Goal: Information Seeking & Learning: Learn about a topic

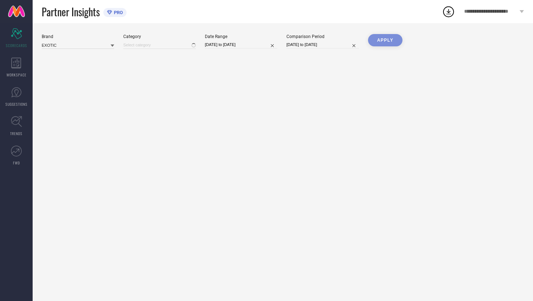
type input "All"
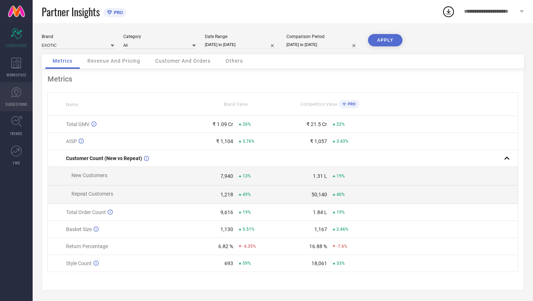
click at [20, 99] on link "SUGGESTIONS" at bounding box center [16, 96] width 33 height 29
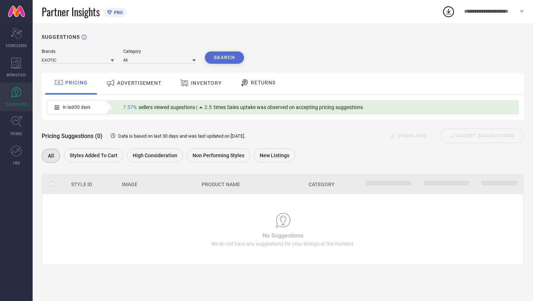
click at [132, 81] on span "ADVERTISEMENT" at bounding box center [139, 83] width 44 height 6
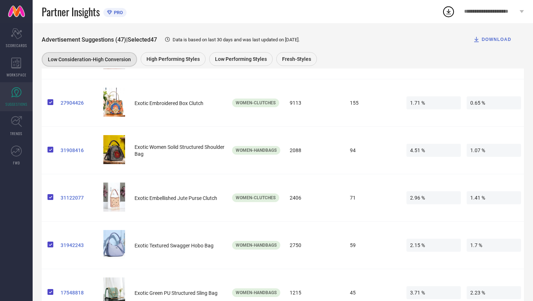
scroll to position [2137, 0]
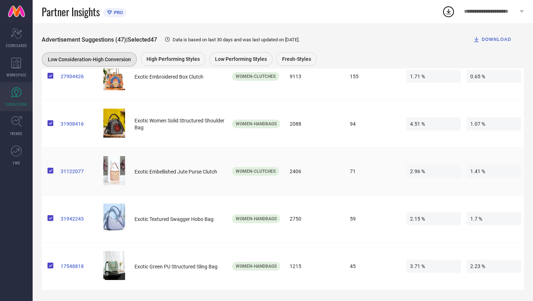
click at [47, 172] on span at bounding box center [47, 171] width 0 height 7
click at [47, 173] on input "checkbox" at bounding box center [47, 173] width 0 height 0
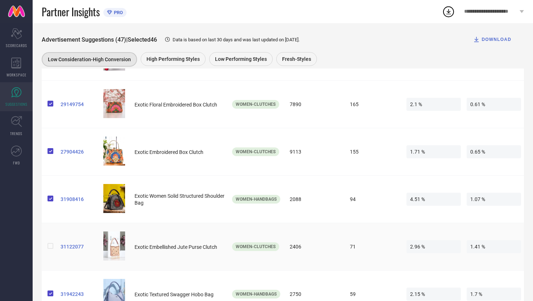
scroll to position [2055, 0]
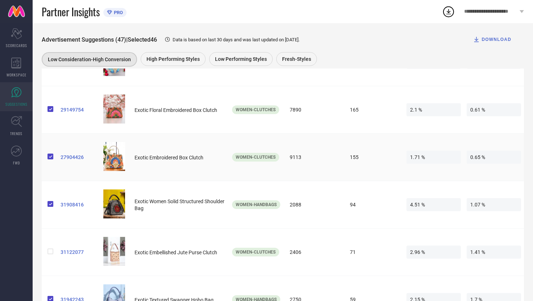
click at [47, 159] on span at bounding box center [47, 157] width 0 height 7
click at [47, 159] on input "checkbox" at bounding box center [47, 159] width 0 height 0
click at [47, 110] on span at bounding box center [47, 109] width 0 height 7
click at [47, 112] on input "checkbox" at bounding box center [47, 112] width 0 height 0
click at [47, 206] on span at bounding box center [47, 204] width 0 height 7
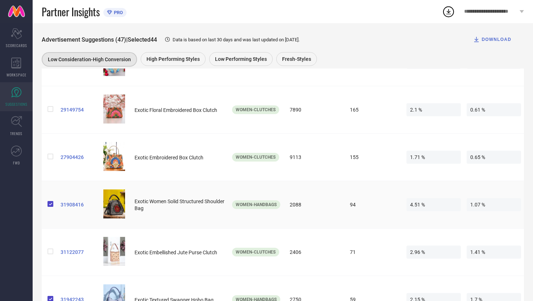
click at [47, 207] on input "checkbox" at bounding box center [47, 207] width 0 height 0
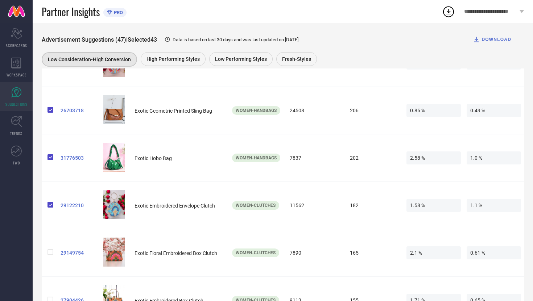
scroll to position [1909, 0]
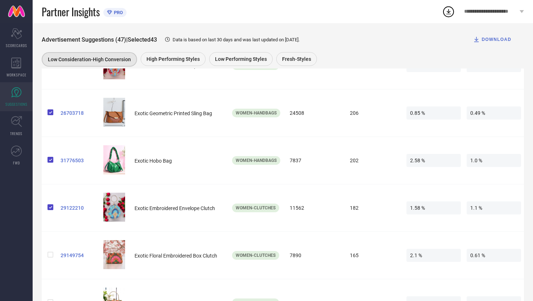
click at [47, 206] on span at bounding box center [47, 207] width 0 height 7
click at [47, 210] on input "checkbox" at bounding box center [47, 210] width 0 height 0
click at [47, 159] on span at bounding box center [47, 160] width 0 height 7
click at [47, 162] on input "checkbox" at bounding box center [47, 162] width 0 height 0
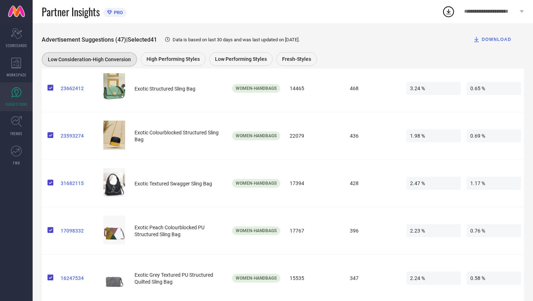
scroll to position [1542, 0]
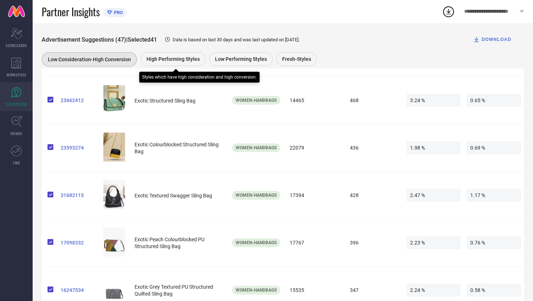
click at [171, 58] on span "High Performing Styles" at bounding box center [172, 59] width 53 height 6
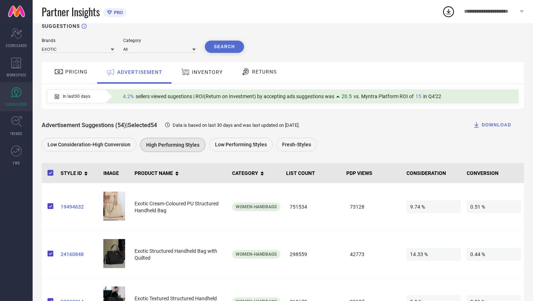
scroll to position [12, 0]
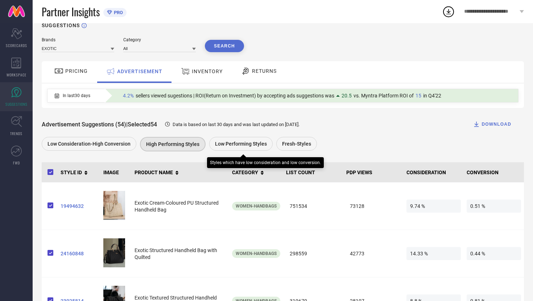
click at [240, 145] on span "Low Performing Styles" at bounding box center [241, 144] width 52 height 6
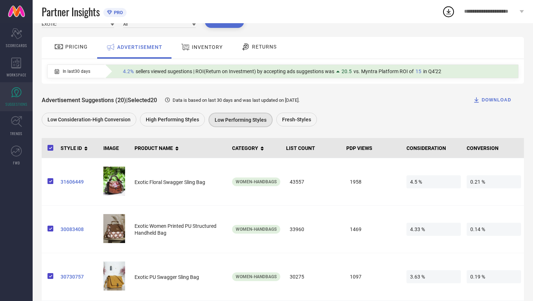
scroll to position [37, 0]
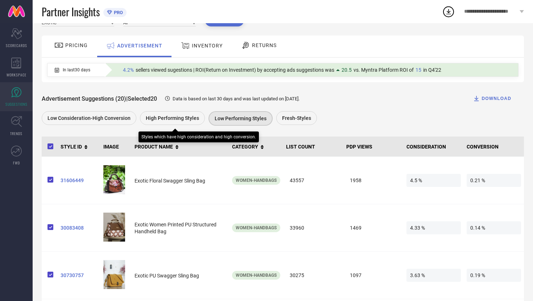
click at [190, 123] on div "High Performing Styles" at bounding box center [172, 118] width 65 height 14
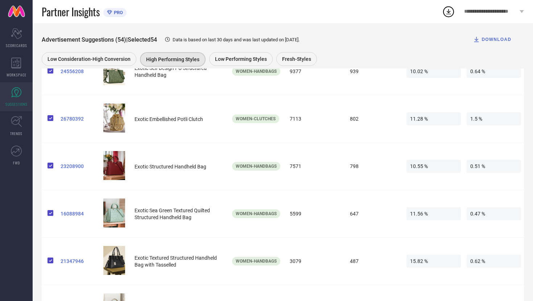
scroll to position [2469, 0]
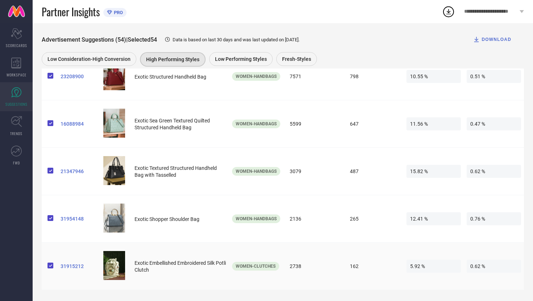
click at [118, 271] on img at bounding box center [114, 265] width 22 height 29
click at [111, 263] on img at bounding box center [114, 265] width 22 height 29
click at [153, 265] on span "Exotic Embellished Embroidered Silk Potli Clutch" at bounding box center [179, 266] width 91 height 13
click at [72, 264] on span "31915212" at bounding box center [79, 267] width 37 height 6
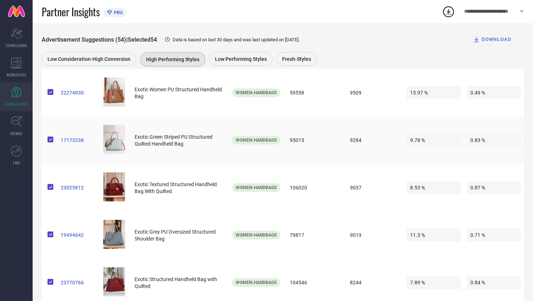
scroll to position [531, 0]
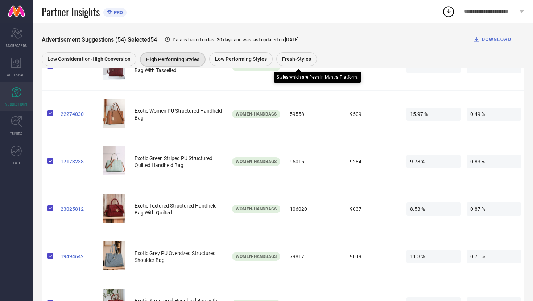
click at [289, 62] on div "Fresh-Styles" at bounding box center [296, 59] width 41 height 14
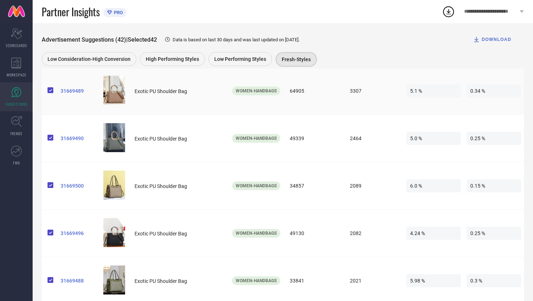
scroll to position [0, 0]
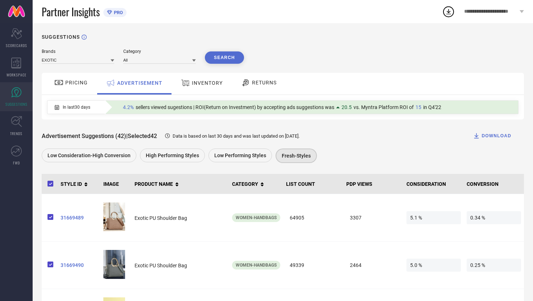
click at [200, 83] on span "INVENTORY" at bounding box center [207, 83] width 31 height 6
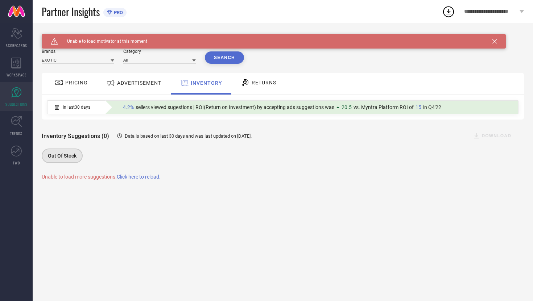
click at [64, 81] on div at bounding box center [59, 82] width 11 height 9
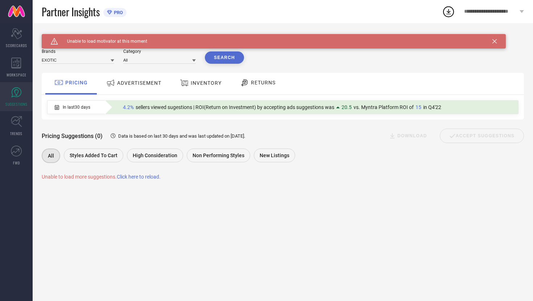
click at [143, 179] on span "Click here to reload." at bounding box center [139, 177] width 44 height 6
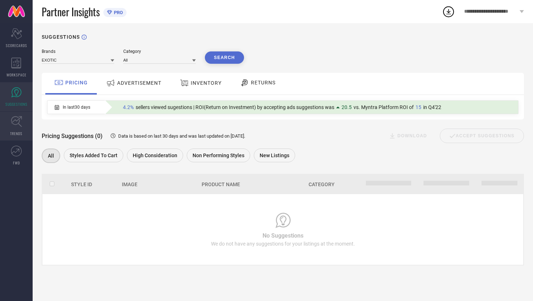
click at [19, 123] on icon at bounding box center [16, 121] width 11 height 11
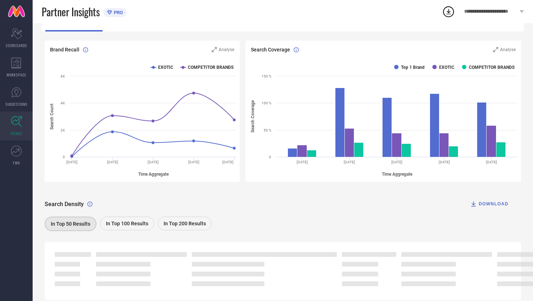
scroll to position [88, 0]
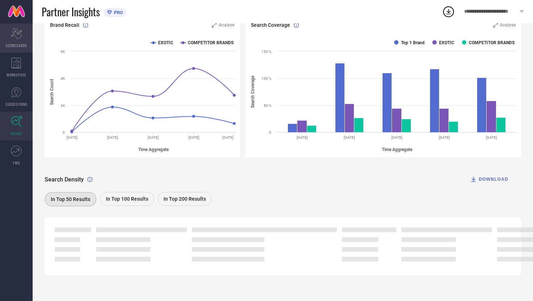
click at [12, 45] on span "SCORECARDS" at bounding box center [16, 45] width 21 height 5
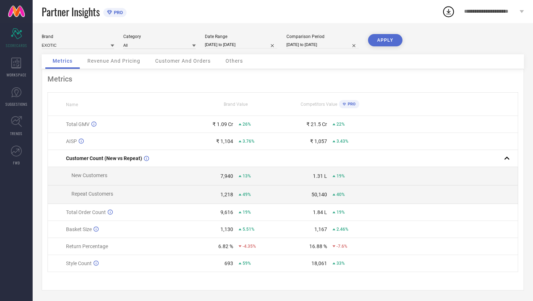
click at [121, 66] on div "Revenue And Pricing" at bounding box center [113, 61] width 67 height 14
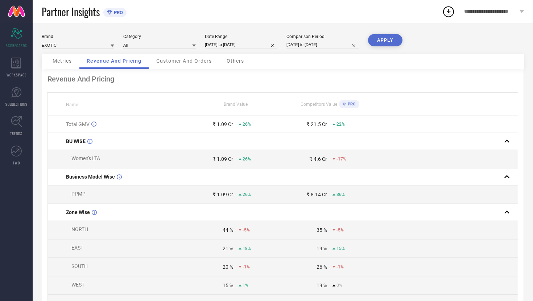
click at [180, 66] on div "Customer And Orders" at bounding box center [184, 61] width 70 height 14
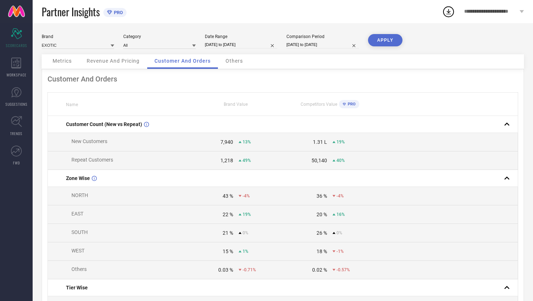
click at [243, 64] on div "Others" at bounding box center [234, 61] width 32 height 14
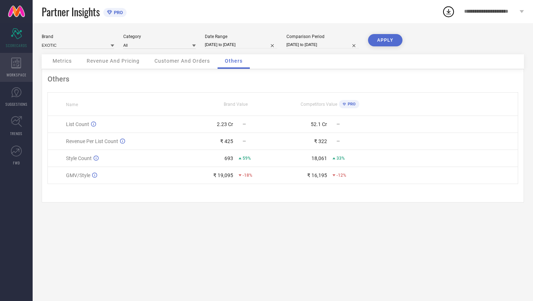
click at [16, 69] on div "WORKSPACE" at bounding box center [16, 67] width 33 height 29
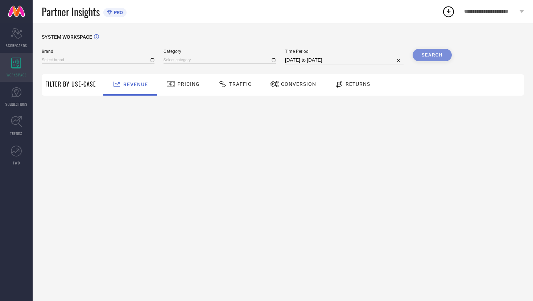
type input "EXOTIC"
type input "All"
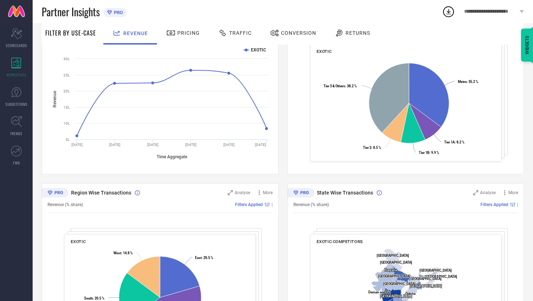
scroll to position [206, 0]
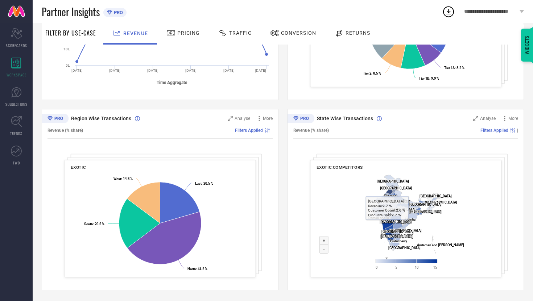
click at [387, 191] on icon at bounding box center [389, 191] width 7 height 8
click at [488, 120] on span "Analyse" at bounding box center [488, 118] width 16 height 5
